Goal: Communication & Community: Connect with others

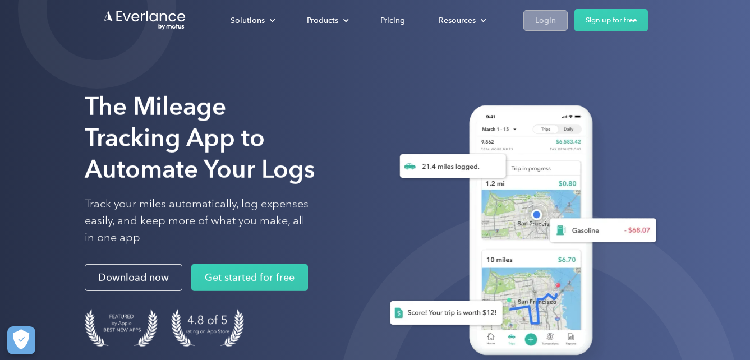
click at [540, 20] on div "Login" at bounding box center [545, 20] width 21 height 14
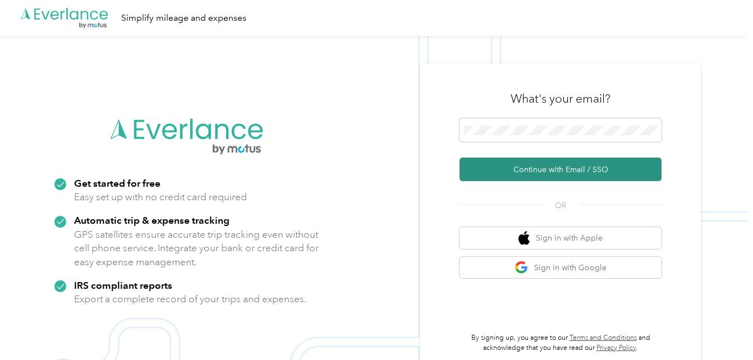
click at [538, 169] on button "Continue with Email / SSO" at bounding box center [561, 170] width 202 height 24
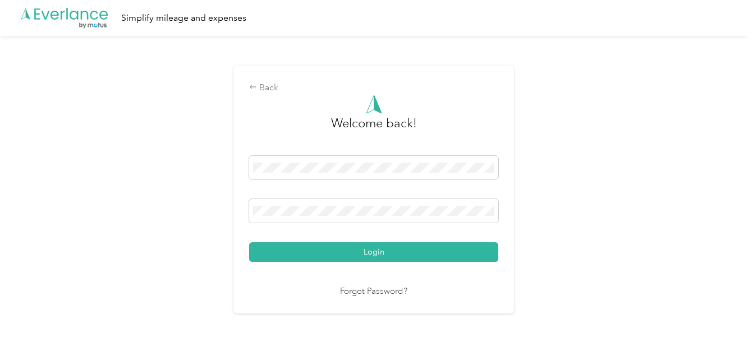
click at [395, 251] on button "Login" at bounding box center [373, 252] width 249 height 20
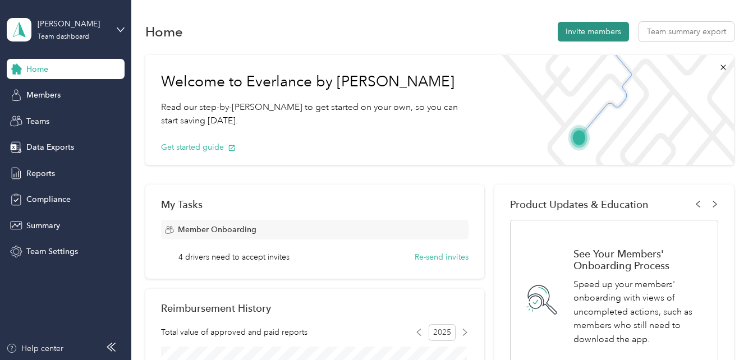
click at [586, 32] on button "Invite members" at bounding box center [593, 32] width 71 height 20
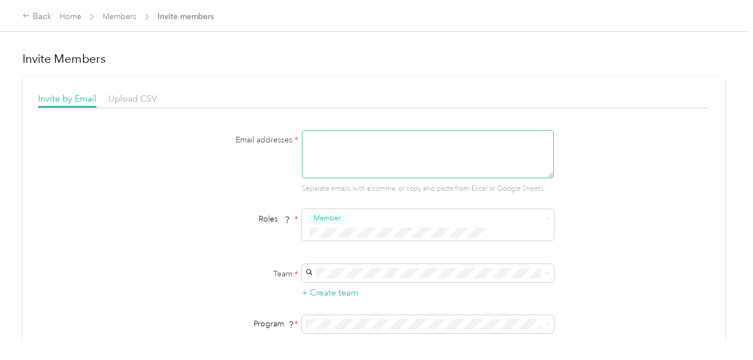
paste textarea "ZDavis4@acosta.com"
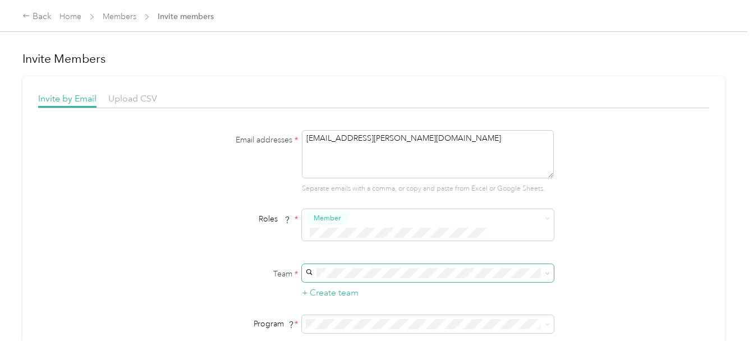
type textarea "ZDavis4@acosta.com"
click at [547, 271] on icon at bounding box center [547, 273] width 5 height 5
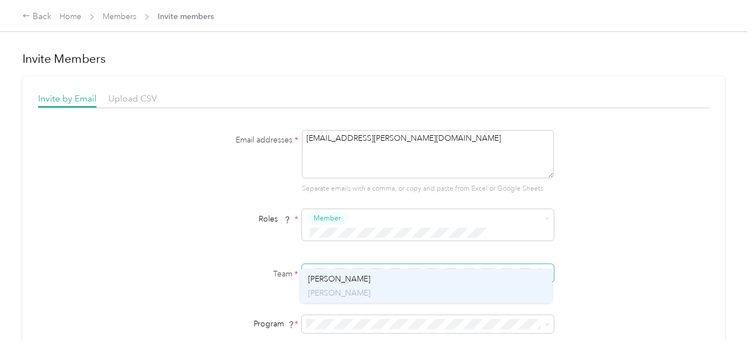
click at [350, 276] on div "ACOSTA Roderick McGlohon" at bounding box center [426, 286] width 236 height 26
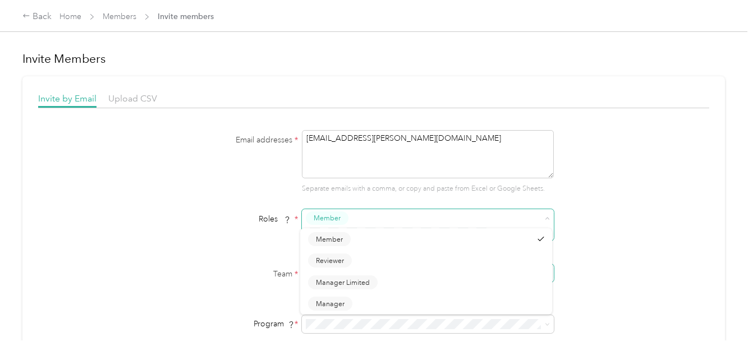
click at [545, 216] on icon at bounding box center [547, 218] width 5 height 5
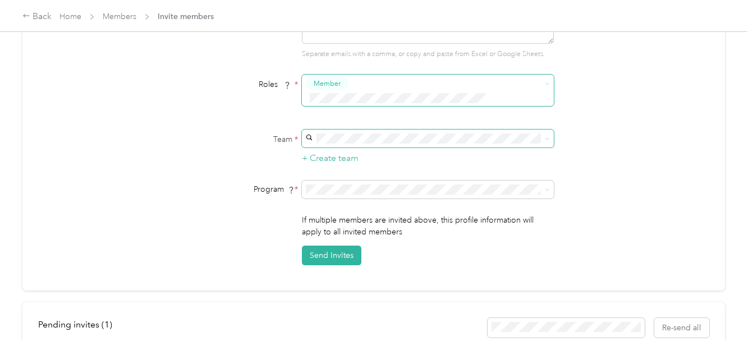
scroll to position [150, 0]
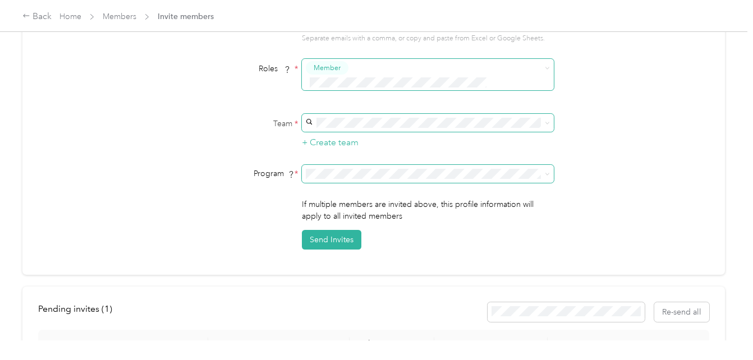
click at [548, 172] on icon at bounding box center [547, 174] width 5 height 5
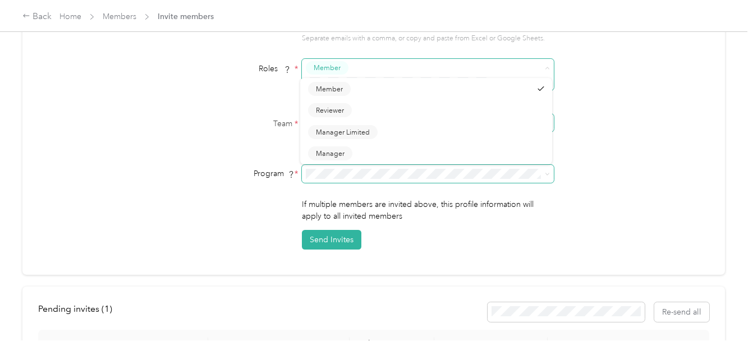
click at [366, 201] on div "Aco Rate (CPM)" at bounding box center [426, 200] width 236 height 12
click at [344, 230] on button "Send Invites" at bounding box center [331, 240] width 59 height 20
